Goal: Task Accomplishment & Management: Use online tool/utility

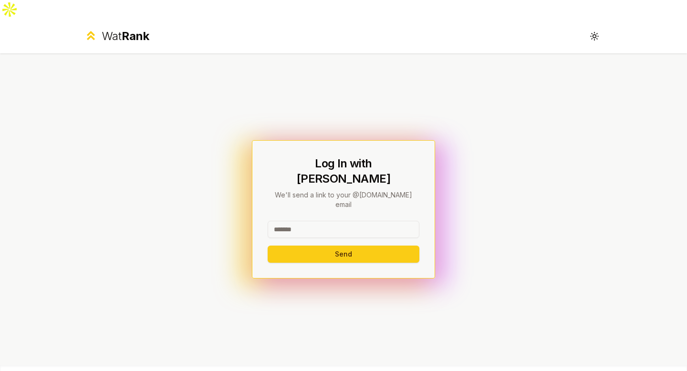
click at [317, 221] on input at bounding box center [344, 229] width 152 height 17
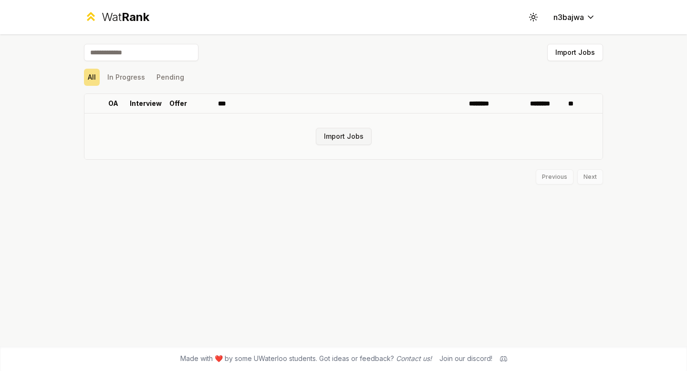
click at [352, 140] on button "Import Jobs" at bounding box center [344, 136] width 56 height 17
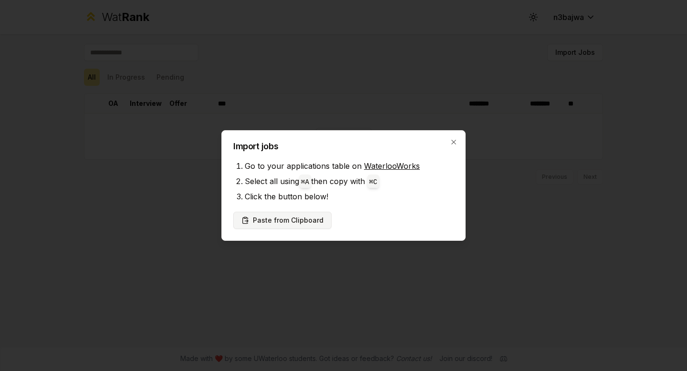
click at [271, 221] on button "Paste from Clipboard" at bounding box center [282, 220] width 98 height 17
click at [307, 216] on button "Paste from Clipboard" at bounding box center [282, 220] width 98 height 17
click at [293, 221] on button "Paste from Clipboard" at bounding box center [282, 220] width 98 height 17
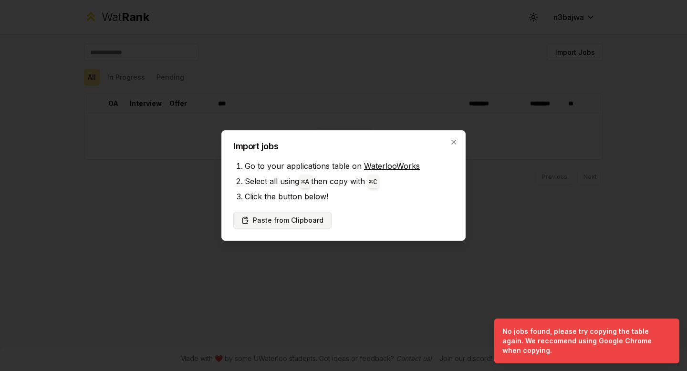
click at [304, 223] on button "Paste from Clipboard" at bounding box center [282, 220] width 98 height 17
click at [388, 164] on link "WaterlooWorks" at bounding box center [392, 166] width 56 height 10
click at [301, 214] on button "Paste from Clipboard" at bounding box center [282, 220] width 98 height 17
click at [453, 142] on icon "button" at bounding box center [454, 142] width 8 height 8
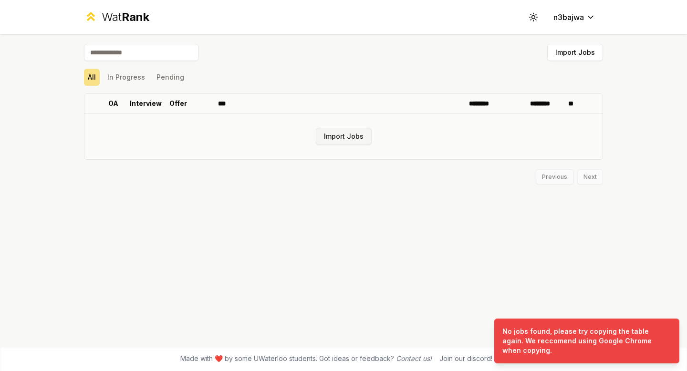
click at [344, 137] on button "Import Jobs" at bounding box center [344, 136] width 56 height 17
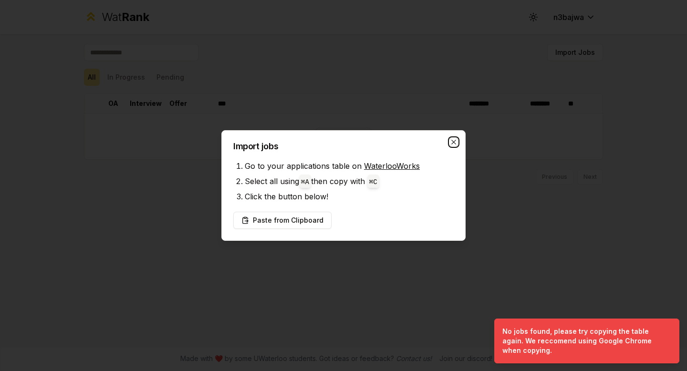
click at [455, 145] on icon "button" at bounding box center [454, 142] width 8 height 8
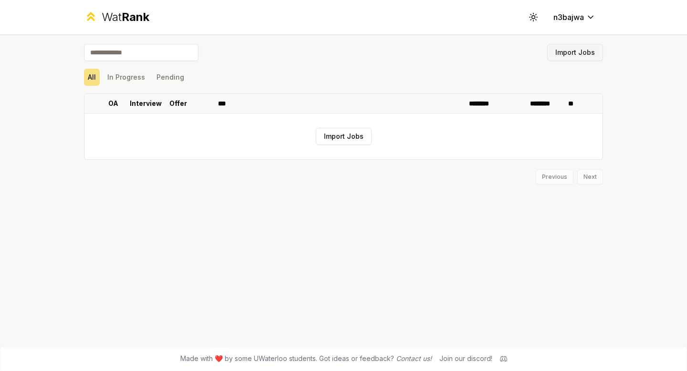
click at [577, 53] on button "Import Jobs" at bounding box center [576, 52] width 56 height 17
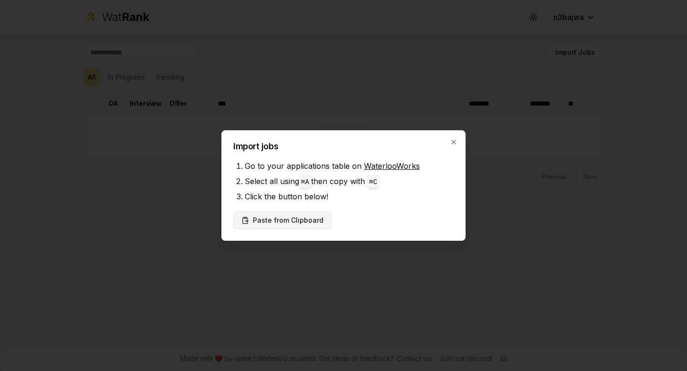
click at [301, 219] on button "Paste from Clipboard" at bounding box center [282, 220] width 98 height 17
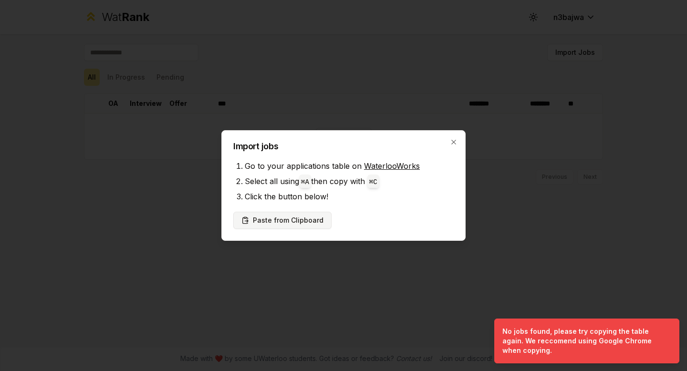
click at [291, 224] on button "Paste from Clipboard" at bounding box center [282, 220] width 98 height 17
click at [292, 228] on button "Paste from Clipboard" at bounding box center [282, 220] width 98 height 17
click at [453, 143] on icon "button" at bounding box center [454, 142] width 4 height 4
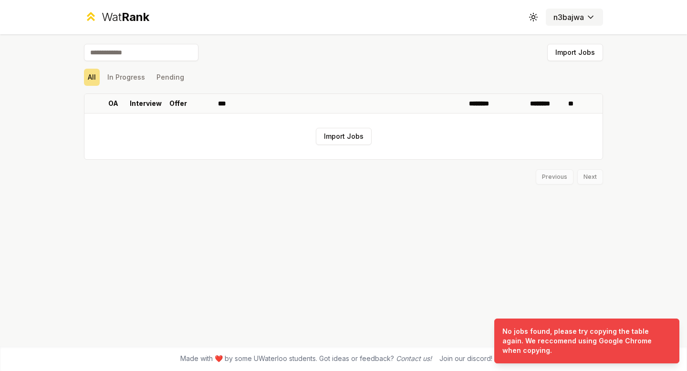
click at [579, 24] on button "n3bajwa" at bounding box center [574, 17] width 57 height 17
click at [580, 22] on html "Wat Rank Toggle theme n3bajwa Import Jobs All In Progress Pending OA Interview …" at bounding box center [343, 195] width 687 height 390
click at [537, 22] on button "Toggle theme" at bounding box center [533, 17] width 17 height 17
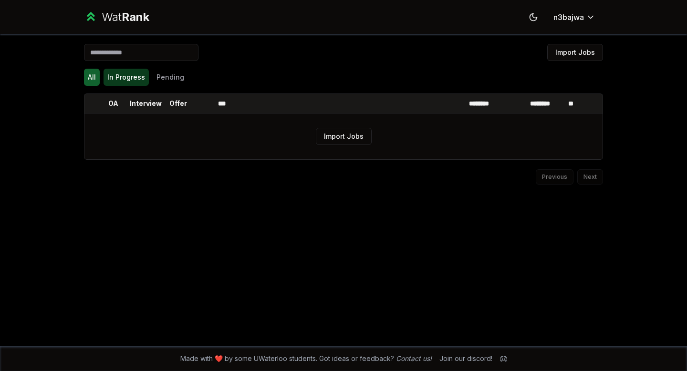
click at [128, 74] on button "In Progress" at bounding box center [126, 77] width 45 height 17
click at [166, 74] on button "Pending" at bounding box center [170, 77] width 35 height 17
click at [86, 74] on button "All" at bounding box center [92, 77] width 16 height 17
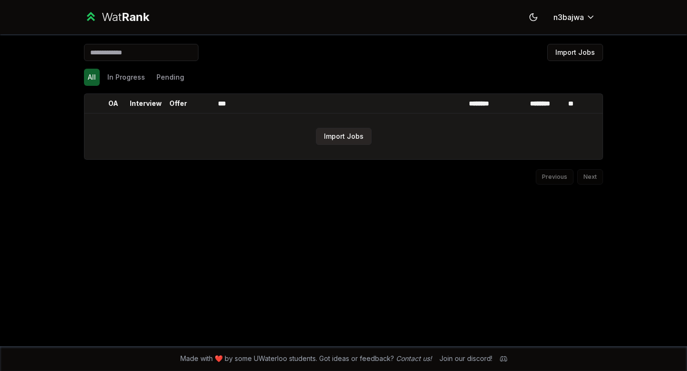
click at [352, 138] on button "Import Jobs" at bounding box center [344, 136] width 56 height 17
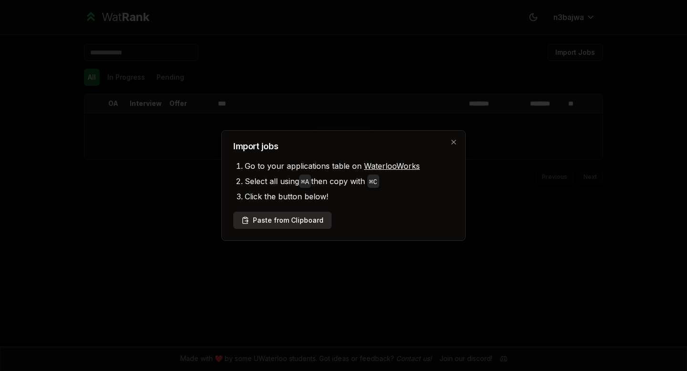
click at [285, 219] on button "Paste from Clipboard" at bounding box center [282, 220] width 98 height 17
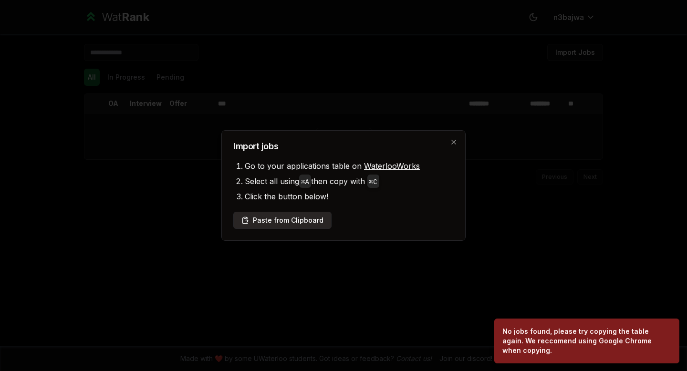
click at [287, 225] on button "Paste from Clipboard" at bounding box center [282, 220] width 98 height 17
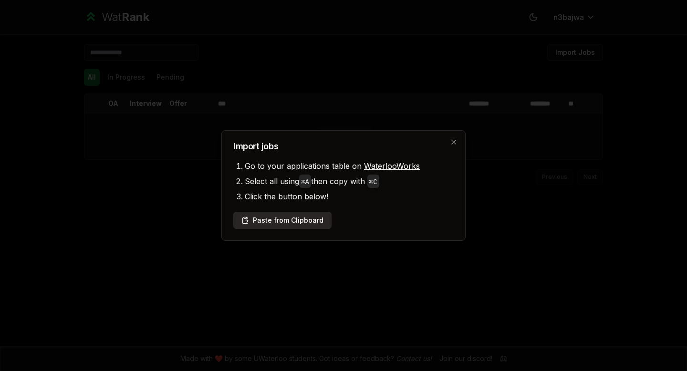
click at [275, 220] on button "Paste from Clipboard" at bounding box center [282, 220] width 98 height 17
click at [301, 219] on button "Paste from Clipboard" at bounding box center [282, 220] width 98 height 17
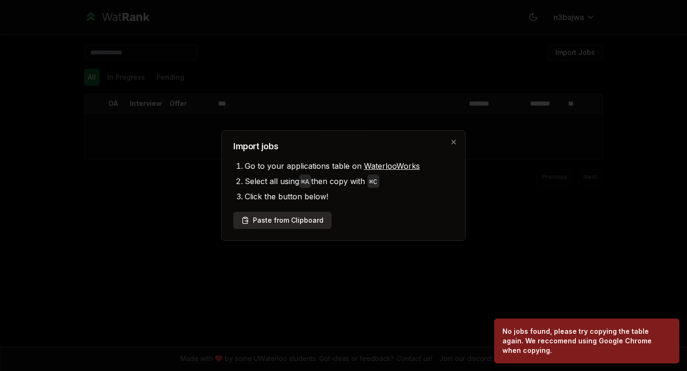
click at [280, 220] on button "Paste from Clipboard" at bounding box center [282, 220] width 98 height 17
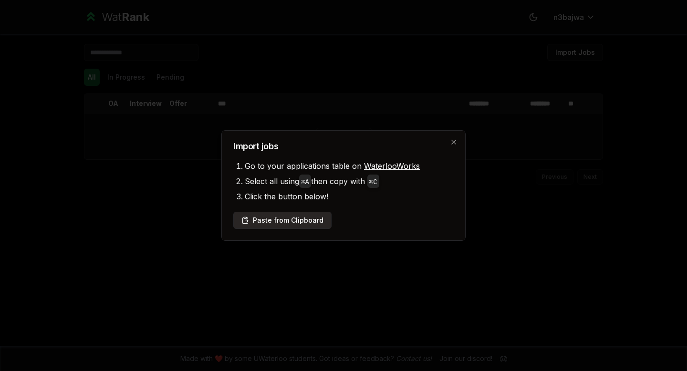
click at [282, 223] on button "Paste from Clipboard" at bounding box center [282, 220] width 98 height 17
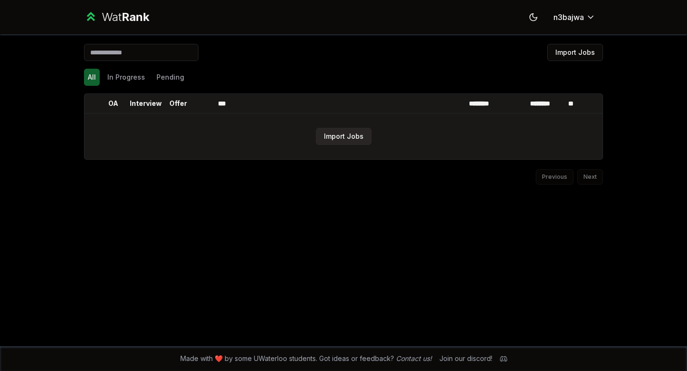
click at [348, 137] on button "Import Jobs" at bounding box center [344, 136] width 56 height 17
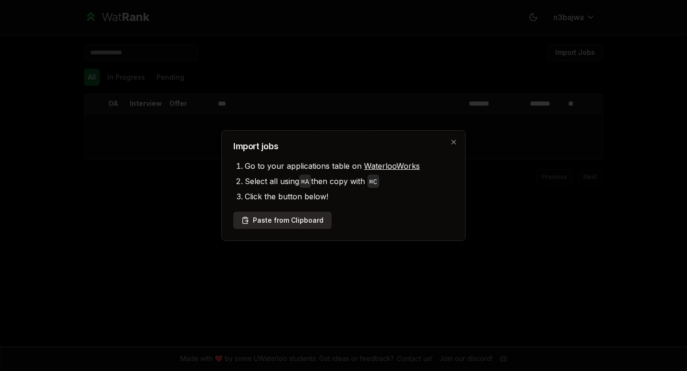
click at [296, 222] on button "Paste from Clipboard" at bounding box center [282, 220] width 98 height 17
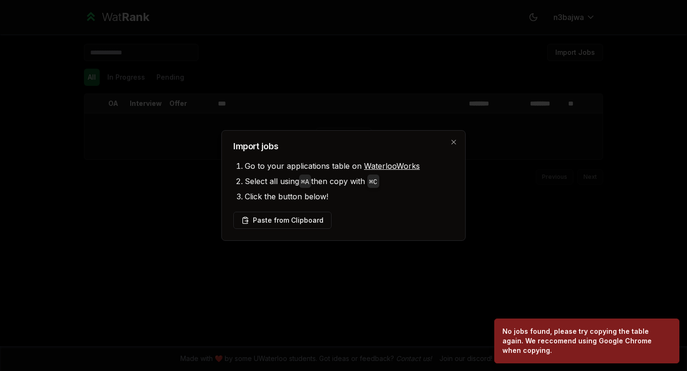
click at [331, 61] on div at bounding box center [343, 185] width 687 height 371
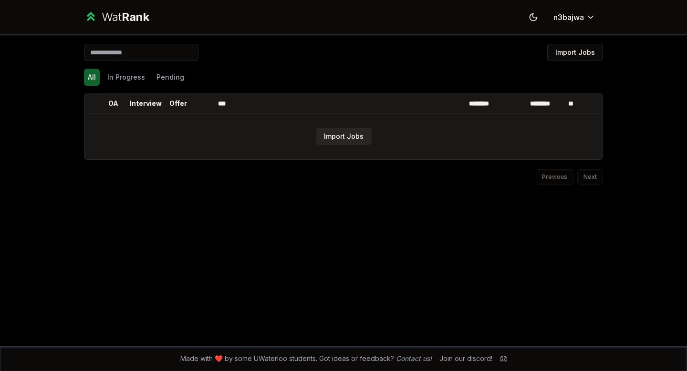
click at [338, 135] on button "Import Jobs" at bounding box center [344, 136] width 56 height 17
